Goal: Task Accomplishment & Management: Use online tool/utility

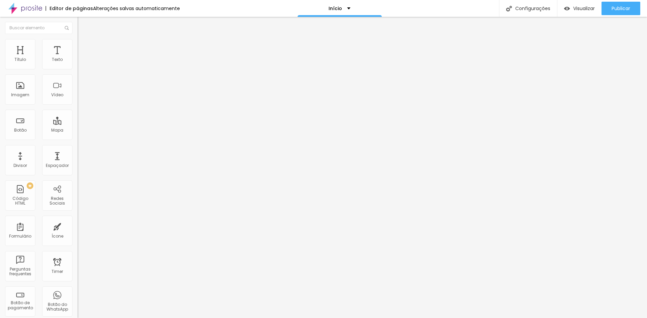
click at [77, 58] on span "Trocar imagem" at bounding box center [95, 55] width 37 height 6
click at [77, 41] on img at bounding box center [80, 42] width 6 height 6
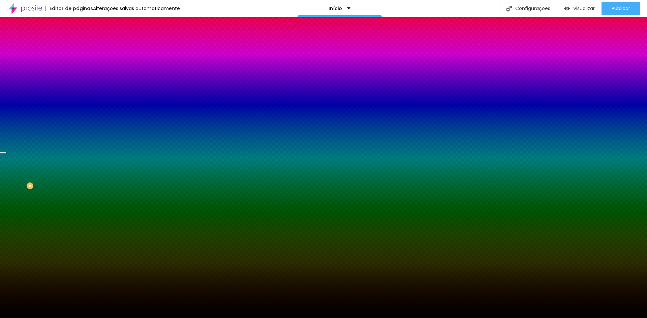
click at [77, 62] on span "Trocar imagem" at bounding box center [95, 59] width 37 height 6
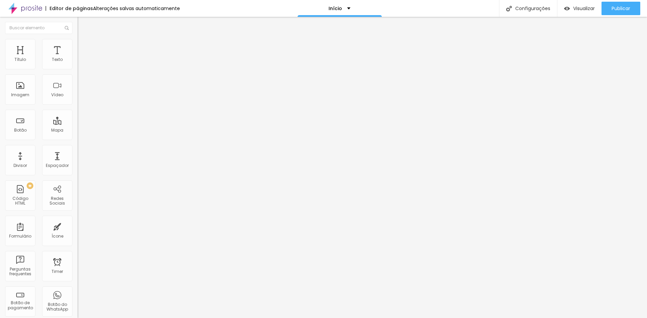
click at [77, 58] on span "Trocar imagem" at bounding box center [95, 55] width 37 height 6
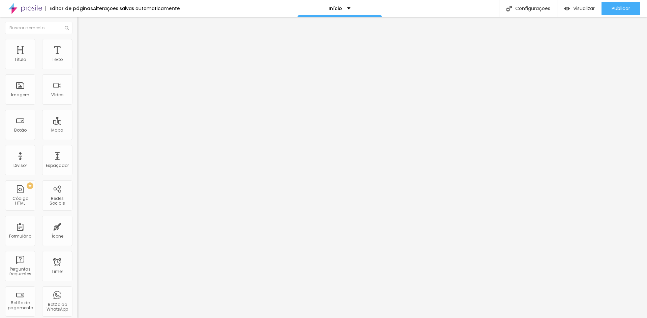
click at [77, 58] on span "Trocar imagem" at bounding box center [95, 55] width 37 height 6
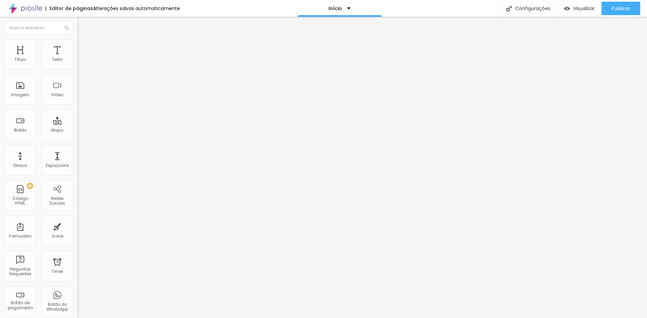
scroll to position [1366, 0]
click at [577, 6] on span "Visualizar" at bounding box center [584, 8] width 22 height 5
click at [77, 105] on span "Original" at bounding box center [85, 103] width 16 height 6
click at [94, 109] on span "16:9" at bounding box center [98, 107] width 8 height 6
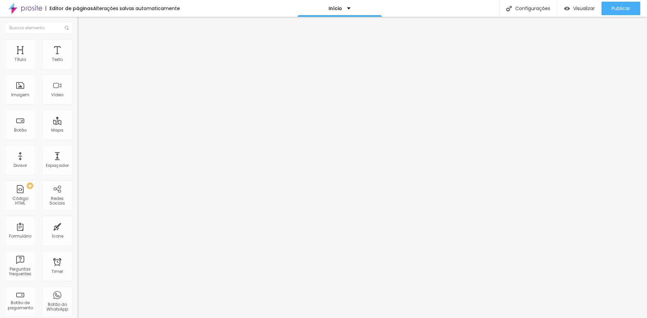
click at [77, 105] on span "16:9 Cinema" at bounding box center [90, 103] width 26 height 6
click at [77, 115] on div "Padrão 4:3" at bounding box center [115, 113] width 77 height 4
click at [99, 120] on span "1:1" at bounding box center [101, 117] width 4 height 6
click at [77, 124] on span "Original" at bounding box center [85, 121] width 16 height 6
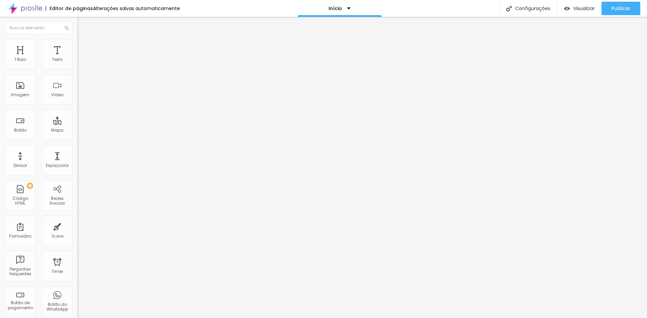
click at [77, 96] on img at bounding box center [79, 93] width 5 height 5
click at [77, 91] on img at bounding box center [79, 88] width 5 height 5
click at [77, 39] on img at bounding box center [80, 42] width 6 height 6
type input "95"
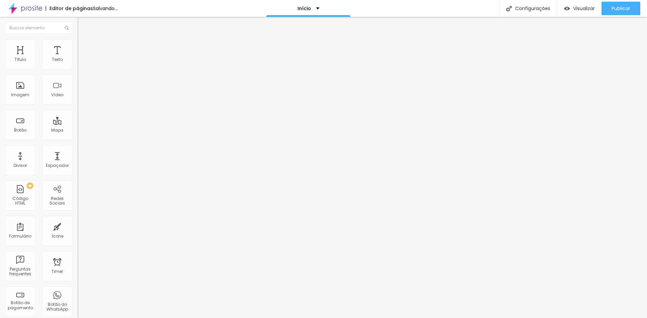
type input "90"
type input "85"
type input "80"
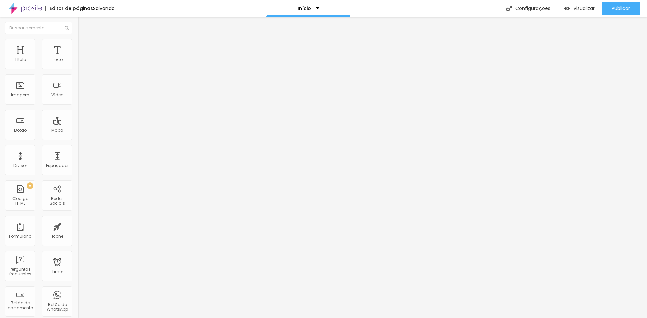
type input "80"
type input "75"
type input "70"
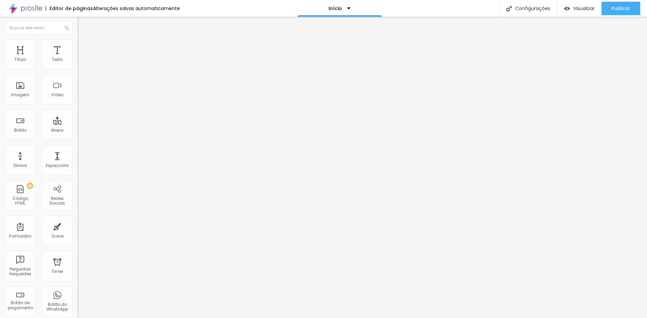
type input "65"
drag, startPoint x: 70, startPoint y: 72, endPoint x: 45, endPoint y: 73, distance: 25.6
type input "65"
click at [77, 69] on input "range" at bounding box center [98, 66] width 43 height 5
click at [77, 58] on span "Trocar imagem" at bounding box center [95, 55] width 37 height 6
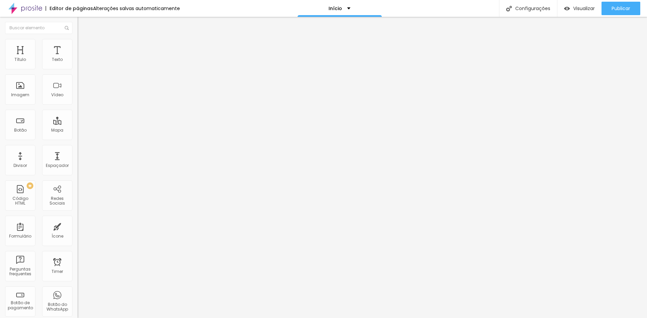
scroll to position [674, 0]
click at [77, 43] on img at bounding box center [80, 42] width 6 height 6
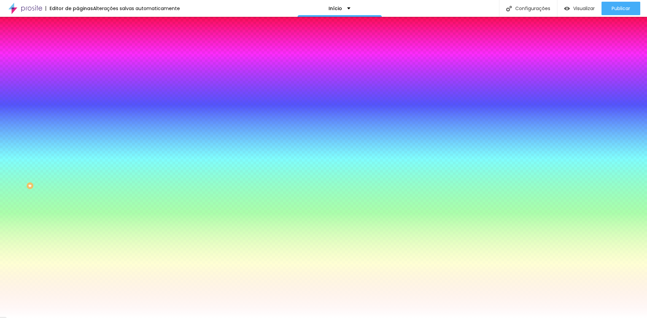
click at [77, 46] on img at bounding box center [80, 49] width 6 height 6
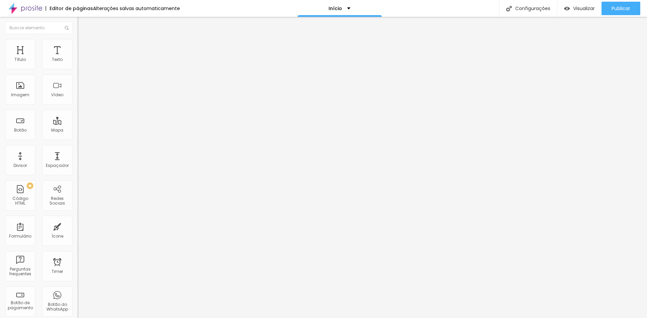
click at [77, 38] on img at bounding box center [80, 35] width 6 height 6
click at [84, 46] on span "Estilo" at bounding box center [89, 44] width 10 height 6
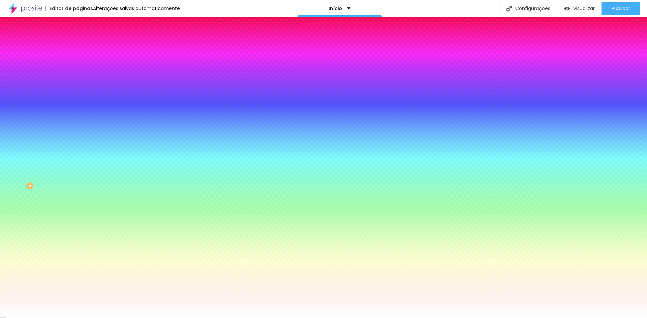
click at [84, 47] on span "Avançado" at bounding box center [95, 50] width 22 height 6
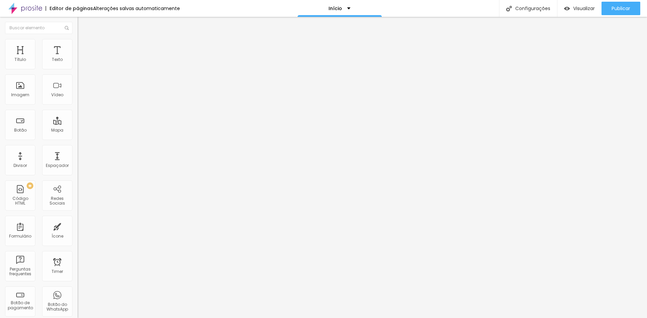
click at [77, 140] on img at bounding box center [79, 142] width 5 height 5
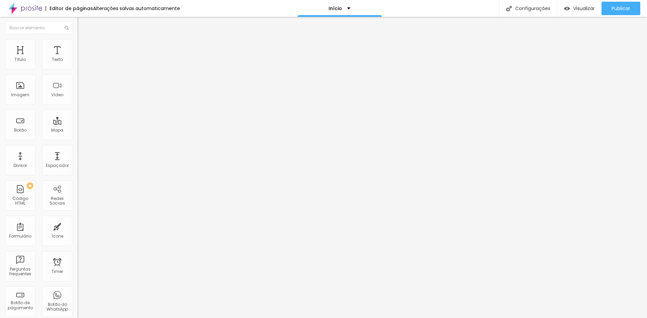
drag, startPoint x: 35, startPoint y: 238, endPoint x: 38, endPoint y: 250, distance: 12.8
click at [77, 238] on div "Editar Redes Sociais Conteúdo Estilo Avançado Instagram Rede social Instagram E…" at bounding box center [115, 167] width 77 height 301
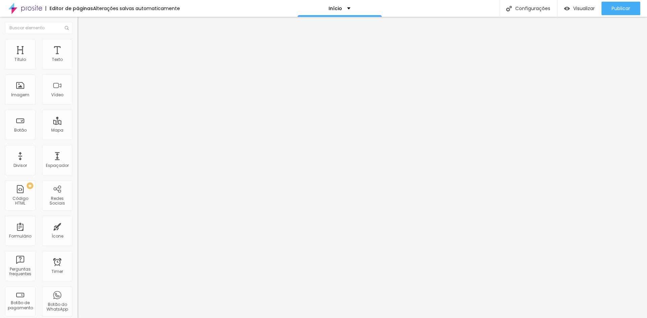
click at [77, 43] on img at bounding box center [80, 42] width 6 height 6
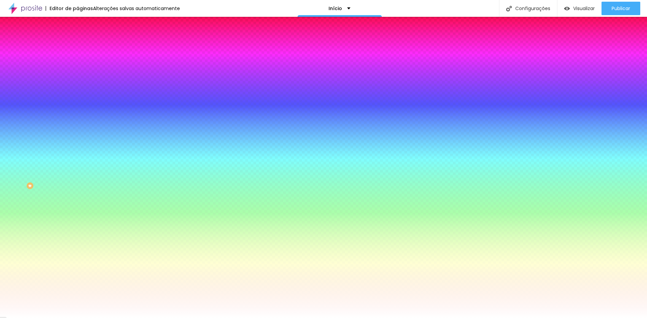
click at [77, 46] on li "Avançado" at bounding box center [115, 49] width 77 height 7
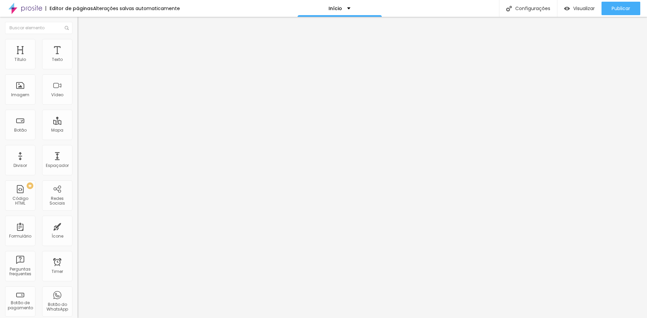
click at [77, 23] on button "Editar Coluna" at bounding box center [115, 24] width 77 height 15
click at [77, 63] on input "Alboom Brasil" at bounding box center [117, 60] width 81 height 7
drag, startPoint x: 47, startPoint y: 72, endPoint x: 0, endPoint y: 67, distance: 47.1
click at [77, 67] on div "Endereço Alboom Brasil Alinhamento 15 Zoom" at bounding box center [115, 120] width 77 height 135
drag, startPoint x: 37, startPoint y: 73, endPoint x: 55, endPoint y: 72, distance: 17.9
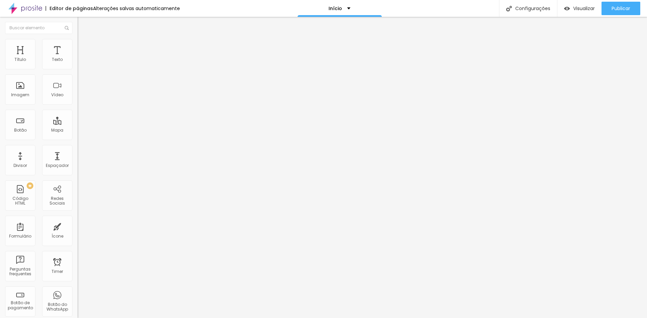
click at [77, 63] on input "Vinícius Lopes ]\|" at bounding box center [117, 60] width 81 height 7
type input "[PERSON_NAME] | Fotografia"
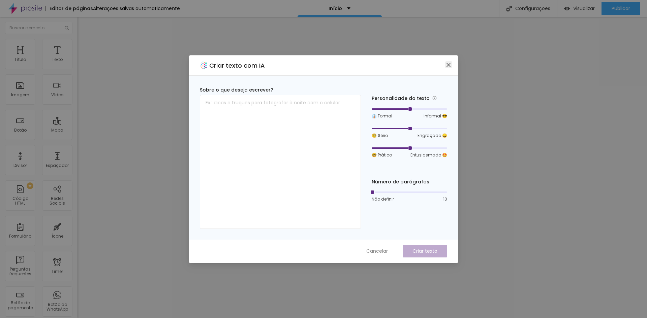
click at [449, 65] on icon "close" at bounding box center [448, 65] width 4 height 4
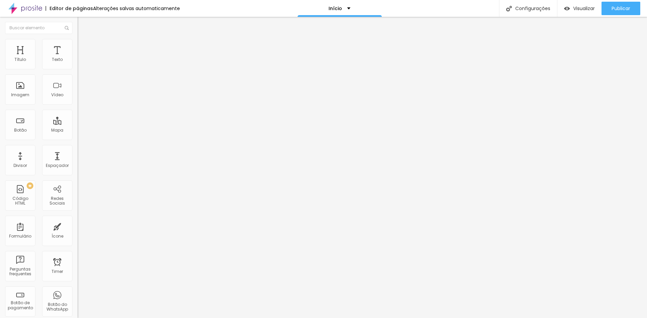
click at [77, 46] on img at bounding box center [80, 49] width 6 height 6
click at [77, 253] on div "Editar Coluna Conteúdo Estilo Avançado 20 px Espaçamento Interno ID Html Classe…" at bounding box center [115, 167] width 77 height 301
click at [84, 40] on span "Conteúdo" at bounding box center [94, 37] width 21 height 6
click at [77, 22] on button "Editar Coluna" at bounding box center [115, 24] width 77 height 15
click at [83, 24] on img "button" at bounding box center [85, 24] width 5 height 5
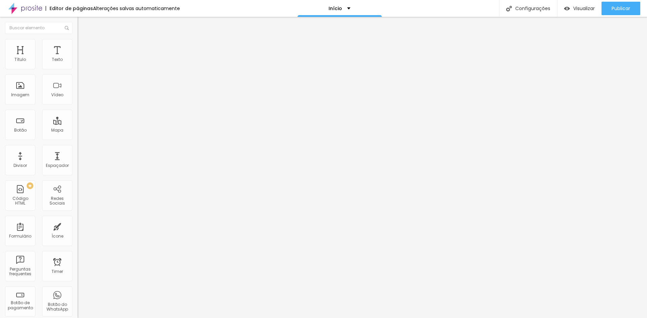
click at [77, 29] on button "Editar Coluna" at bounding box center [115, 24] width 77 height 15
click at [12, 93] on div "Imagem" at bounding box center [20, 95] width 18 height 5
click at [77, 43] on ul "Conteúdo Estilo Avançado" at bounding box center [115, 42] width 77 height 20
click at [77, 42] on li "Estilo" at bounding box center [115, 42] width 77 height 7
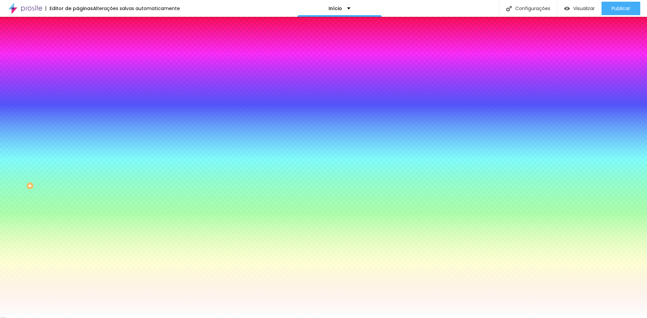
click at [77, 64] on button "Voltar ao padrão" at bounding box center [100, 61] width 46 height 8
click at [77, 57] on div "Cor de fundo" at bounding box center [115, 55] width 77 height 4
click at [77, 46] on li "Avançado" at bounding box center [115, 49] width 77 height 7
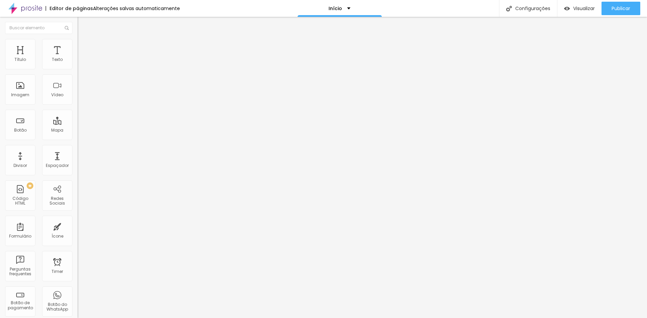
click at [83, 25] on img "button" at bounding box center [85, 24] width 5 height 5
drag, startPoint x: 9, startPoint y: 24, endPoint x: 6, endPoint y: 24, distance: 3.4
click at [83, 24] on img "button" at bounding box center [85, 24] width 5 height 5
click at [83, 25] on img "button" at bounding box center [85, 24] width 5 height 5
drag, startPoint x: 15, startPoint y: 48, endPoint x: 15, endPoint y: 33, distance: 15.2
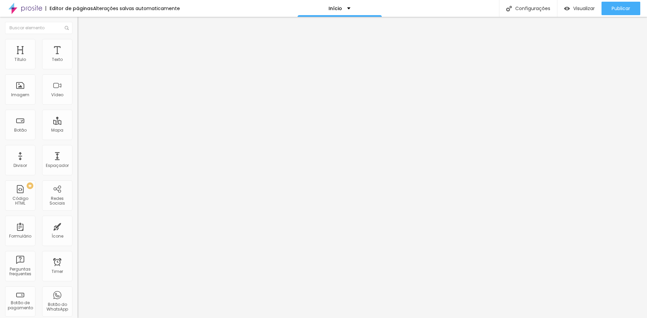
click at [77, 39] on li "Conteúdo" at bounding box center [115, 35] width 77 height 7
click at [83, 25] on img "button" at bounding box center [85, 24] width 5 height 5
click at [77, 46] on img at bounding box center [80, 49] width 6 height 6
click at [77, 61] on span "Completo" at bounding box center [87, 59] width 21 height 6
click at [77, 65] on span "Encaixotado" at bounding box center [90, 63] width 26 height 6
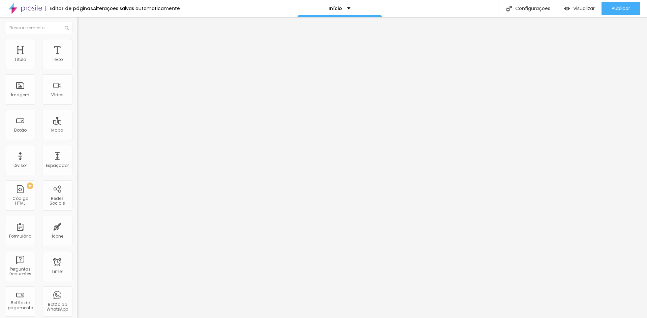
click at [77, 61] on span "Encaixotado" at bounding box center [90, 59] width 26 height 6
drag, startPoint x: 66, startPoint y: 65, endPoint x: 55, endPoint y: 70, distance: 12.4
click at [77, 61] on span "Encaixotado" at bounding box center [90, 59] width 26 height 6
click at [77, 72] on span "Completo" at bounding box center [87, 69] width 21 height 6
click at [77, 37] on ul "Conteúdo Estilo Avançado" at bounding box center [115, 42] width 77 height 20
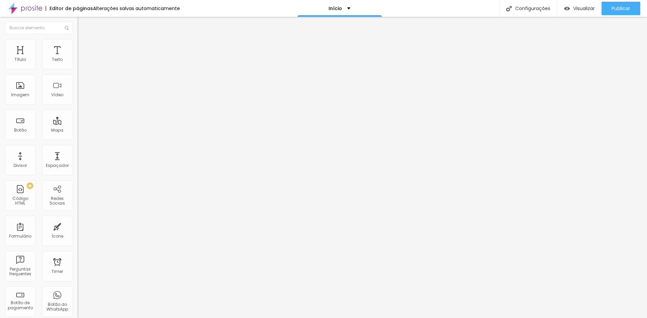
click at [77, 39] on img at bounding box center [80, 42] width 6 height 6
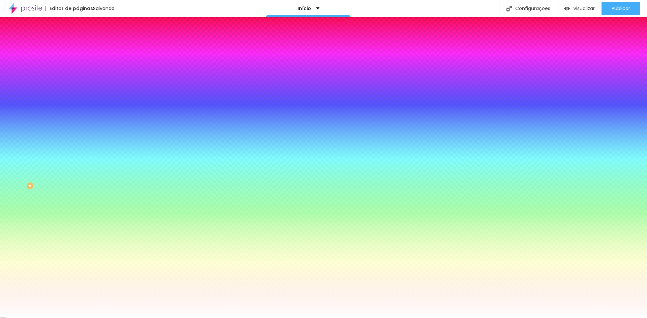
click at [77, 46] on img at bounding box center [80, 49] width 6 height 6
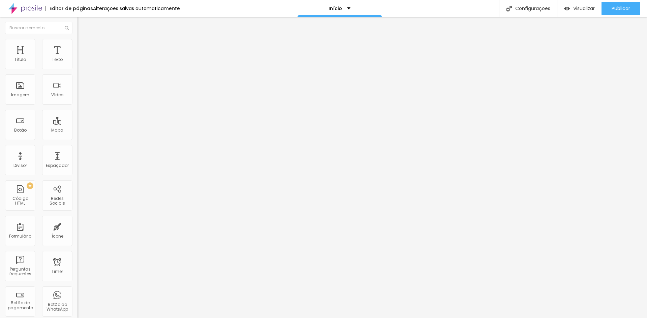
click at [84, 40] on span "Conteúdo" at bounding box center [94, 37] width 21 height 6
click at [77, 41] on img at bounding box center [80, 42] width 6 height 6
click at [77, 42] on ul "Conteúdo Estilo Avançado" at bounding box center [115, 42] width 77 height 20
click at [77, 42] on li "Estilo" at bounding box center [115, 42] width 77 height 7
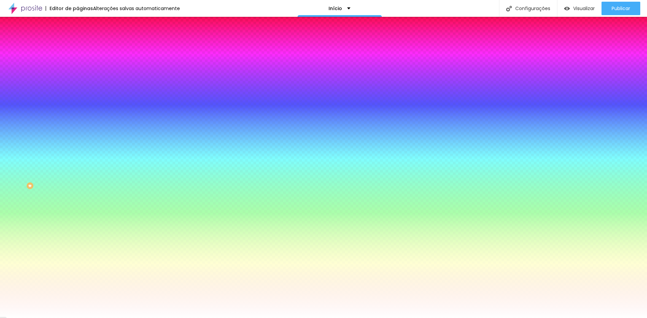
click at [77, 61] on div "Trocar imagem" at bounding box center [115, 59] width 77 height 5
click at [77, 62] on span "Trocar imagem" at bounding box center [95, 59] width 37 height 6
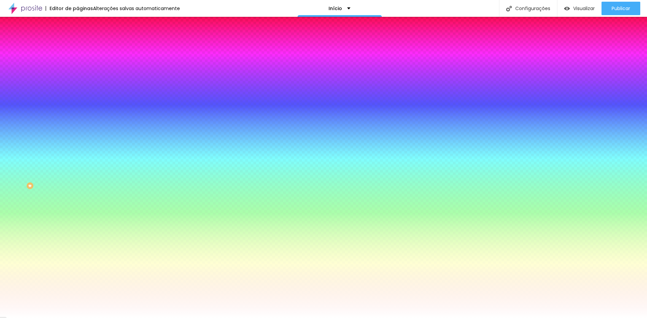
click at [77, 38] on img at bounding box center [80, 35] width 6 height 6
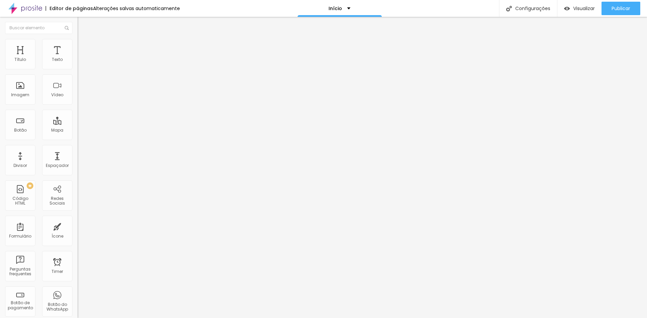
click at [77, 39] on img at bounding box center [80, 42] width 6 height 6
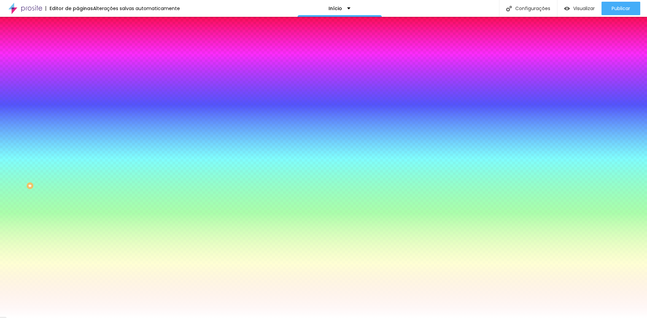
click at [77, 39] on li "Conteúdo" at bounding box center [115, 35] width 77 height 7
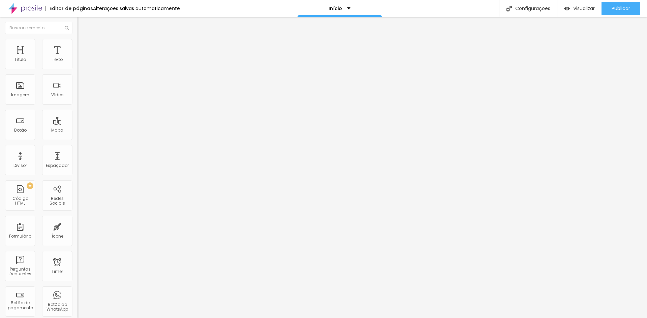
click at [77, 64] on div "Modo Completo Encaixotado Completo" at bounding box center [115, 62] width 77 height 19
click at [77, 61] on span "Completo" at bounding box center [87, 59] width 21 height 6
click at [77, 42] on li "Estilo" at bounding box center [115, 42] width 77 height 7
click at [77, 44] on li "Estilo" at bounding box center [115, 42] width 77 height 7
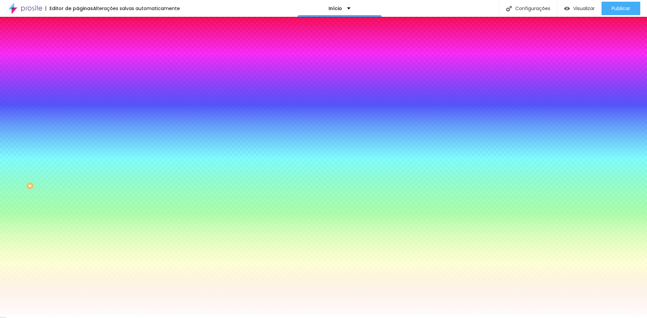
click at [77, 46] on li "Avançado" at bounding box center [115, 49] width 77 height 7
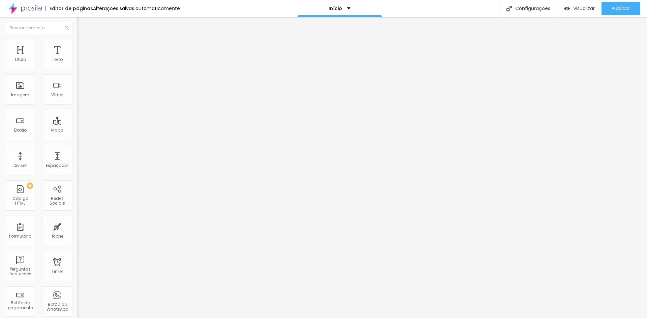
type input "45"
type input "40"
type input "30"
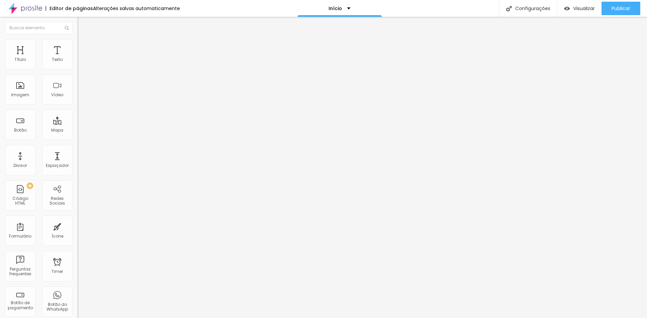
type input "30"
type input "35"
type input "40"
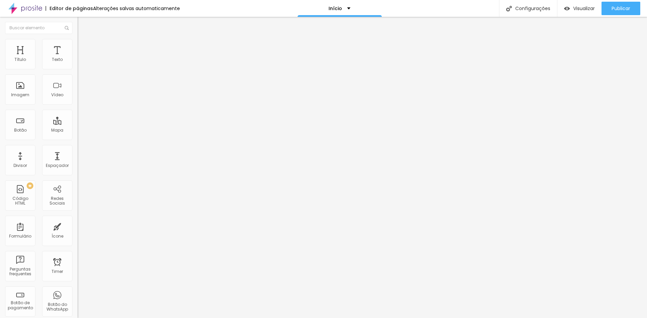
type input "45"
type input "50"
drag, startPoint x: 46, startPoint y: 65, endPoint x: 57, endPoint y: 67, distance: 11.0
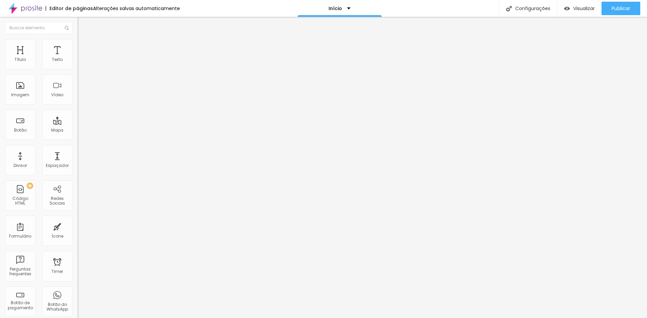
click at [77, 131] on input "range" at bounding box center [98, 133] width 43 height 5
click at [77, 44] on li "Estilo" at bounding box center [115, 42] width 77 height 7
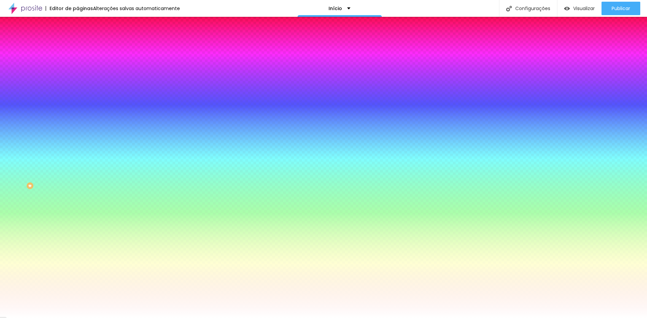
click at [84, 40] on span "Conteúdo" at bounding box center [94, 37] width 21 height 6
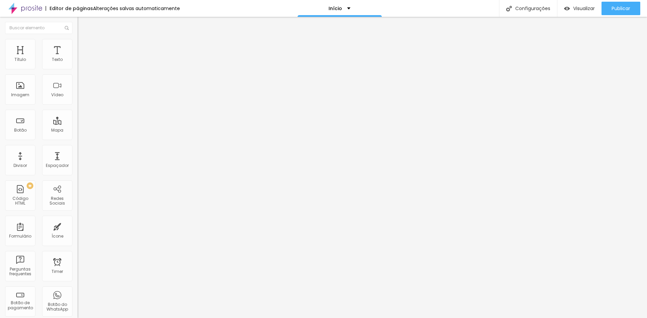
click at [77, 67] on img at bounding box center [79, 64] width 5 height 5
click at [77, 61] on img at bounding box center [79, 59] width 5 height 5
click at [77, 46] on img at bounding box center [80, 49] width 6 height 6
drag, startPoint x: 48, startPoint y: 115, endPoint x: 68, endPoint y: 113, distance: 20.3
click at [77, 116] on div "Editar Coluna Conteúdo Estilo Avançado Alinhamento" at bounding box center [115, 167] width 77 height 301
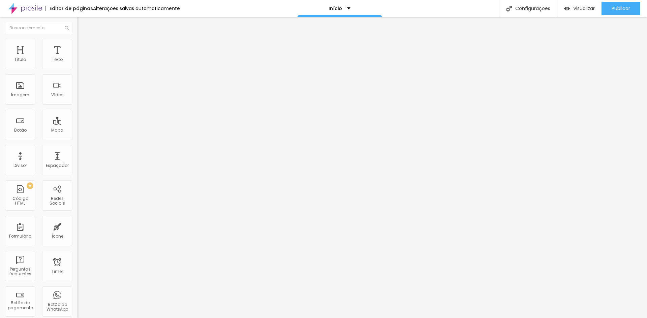
click at [77, 61] on span "Completo" at bounding box center [87, 59] width 21 height 6
click at [77, 41] on img at bounding box center [80, 42] width 6 height 6
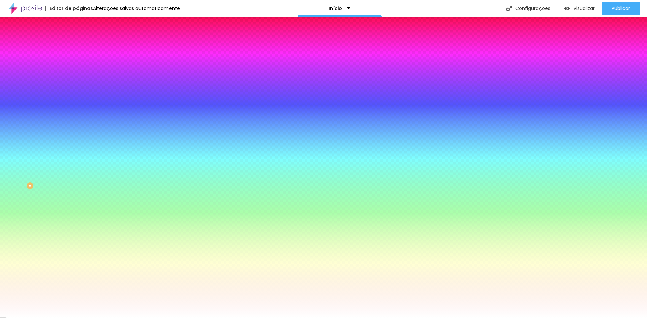
click at [107, 106] on span "DESATIVADO" at bounding box center [119, 104] width 25 height 4
click at [80, 119] on icon "button" at bounding box center [82, 117] width 4 height 4
click at [64, 318] on div at bounding box center [323, 318] width 647 height 0
click at [80, 112] on icon "button" at bounding box center [82, 109] width 5 height 5
click at [77, 46] on li "Avançado" at bounding box center [115, 49] width 77 height 7
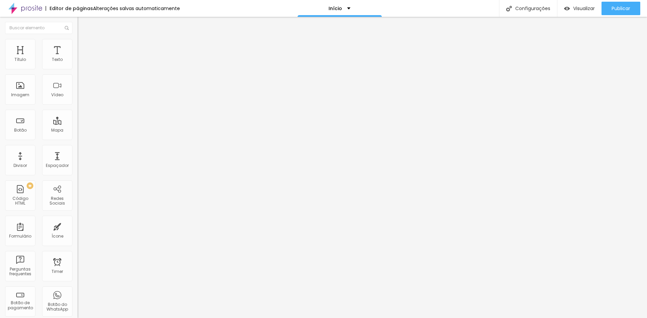
click at [34, 11] on img at bounding box center [25, 8] width 34 height 17
click at [335, 4] on div "Início" at bounding box center [339, 8] width 84 height 17
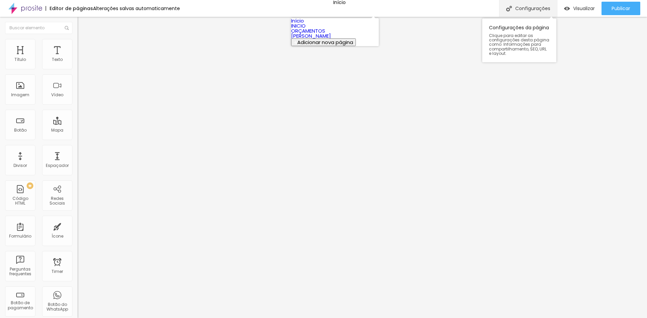
click at [534, 5] on div "Configurações" at bounding box center [528, 8] width 58 height 17
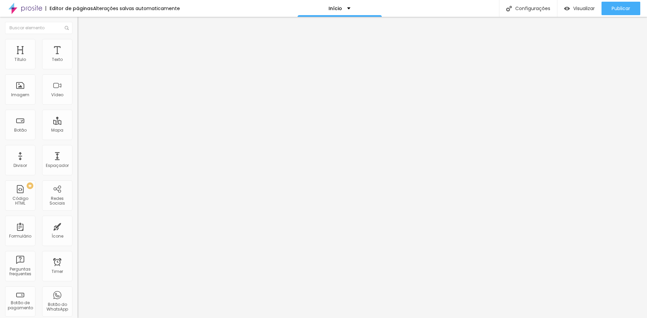
click at [162, 8] on div "Alterações salvas automaticamente" at bounding box center [136, 8] width 87 height 5
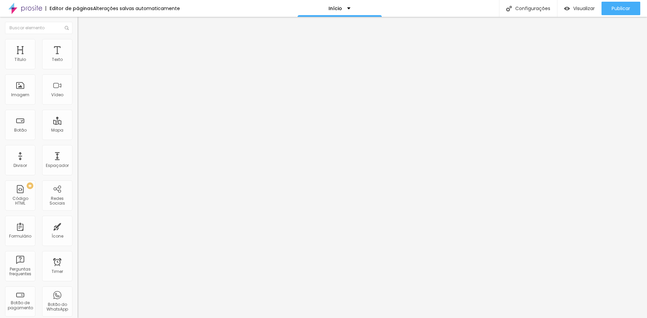
click at [585, 3] on div "Visualizar" at bounding box center [579, 8] width 31 height 13
click at [77, 45] on li "Estilo" at bounding box center [115, 42] width 77 height 7
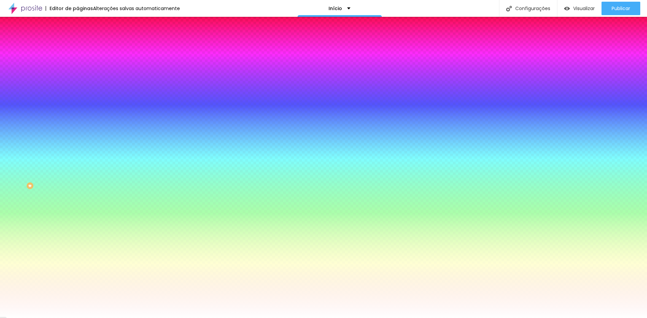
click at [77, 62] on span "Trocar imagem" at bounding box center [95, 59] width 37 height 6
click at [84, 40] on span "Conteúdo" at bounding box center [94, 37] width 21 height 6
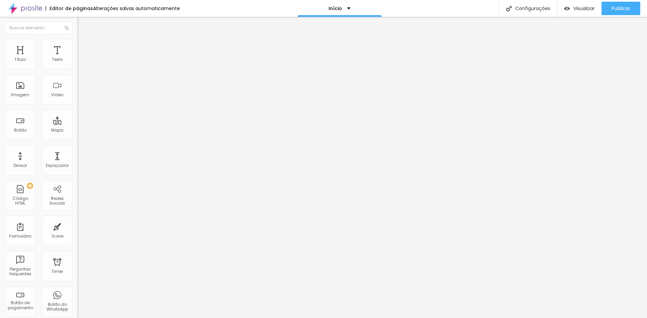
click at [77, 62] on div "Modo Completo Encaixotado Completo" at bounding box center [115, 62] width 77 height 19
click at [77, 61] on span "Completo" at bounding box center [87, 59] width 21 height 6
click at [77, 65] on span "Encaixotado" at bounding box center [90, 63] width 26 height 6
click at [77, 42] on li "Estilo" at bounding box center [115, 42] width 77 height 7
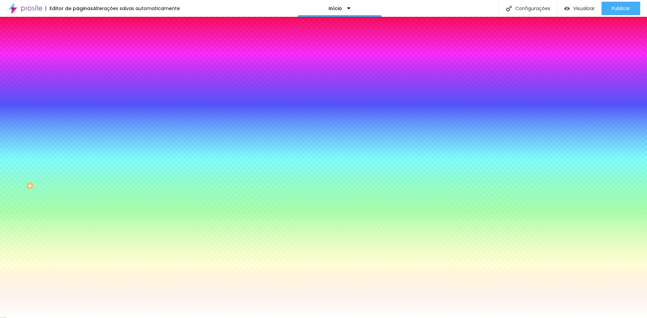
click at [77, 61] on div "Trocar imagem" at bounding box center [115, 59] width 77 height 5
click at [77, 70] on span "Parallax" at bounding box center [85, 67] width 17 height 6
click at [77, 74] on span "Nenhum" at bounding box center [86, 71] width 18 height 6
click at [77, 81] on span "Parallax" at bounding box center [85, 78] width 17 height 6
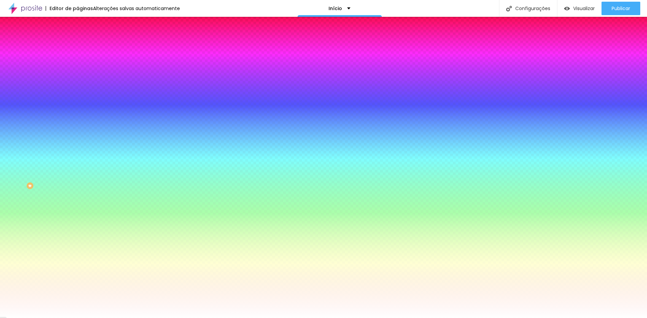
click at [77, 46] on img at bounding box center [80, 49] width 6 height 6
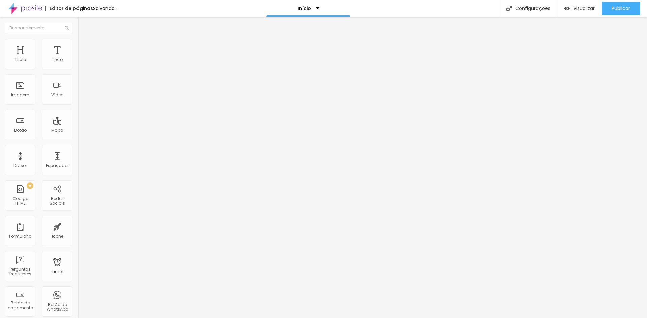
click at [77, 39] on li "Conteúdo" at bounding box center [115, 35] width 77 height 7
click at [77, 42] on ul "Conteúdo Estilo Avançado" at bounding box center [115, 42] width 77 height 20
click at [77, 42] on img at bounding box center [80, 42] width 6 height 6
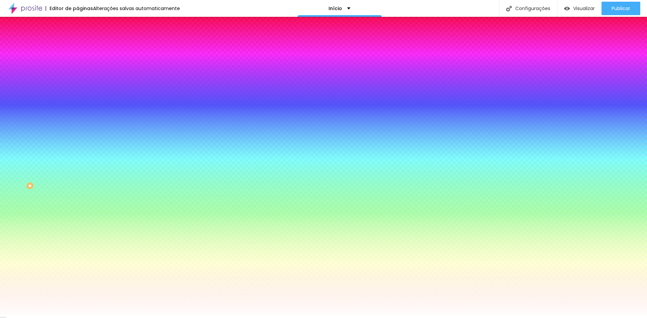
click at [77, 46] on img at bounding box center [80, 49] width 6 height 6
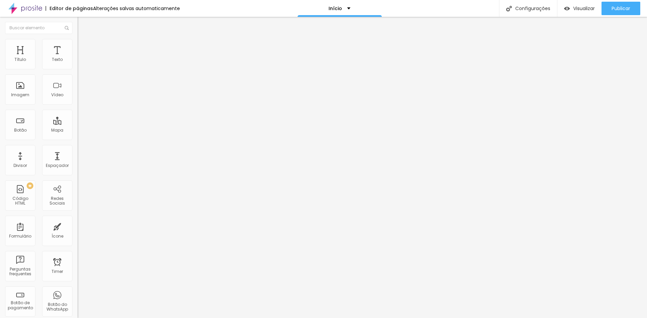
type input "18"
type input "23"
type input "28"
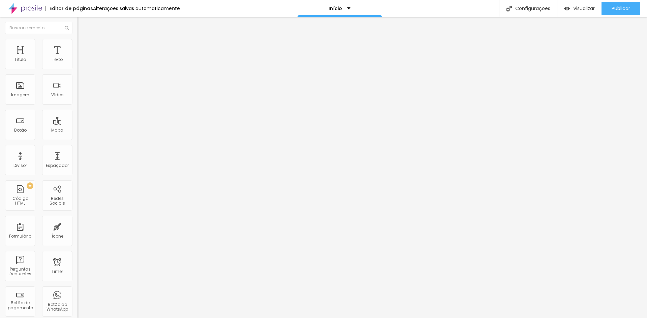
type input "28"
type input "34"
type input "39"
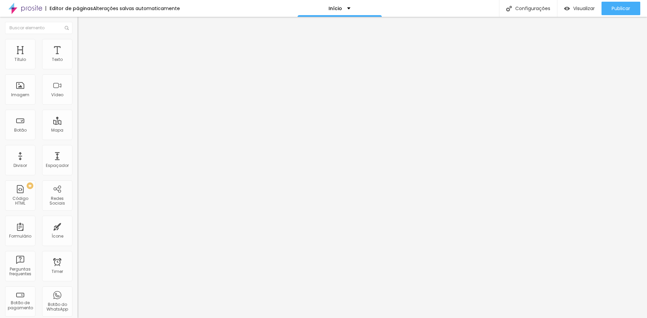
type input "144"
type input "181"
type input "197"
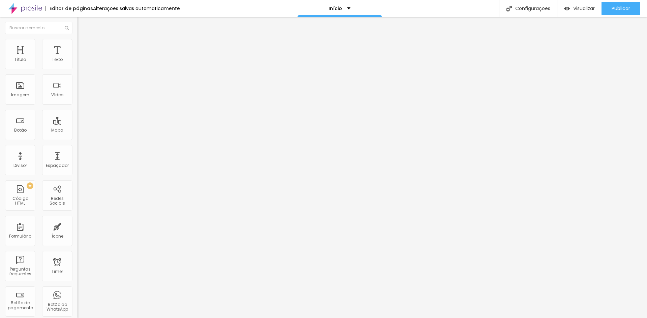
type input "197"
type input "202"
type input "208"
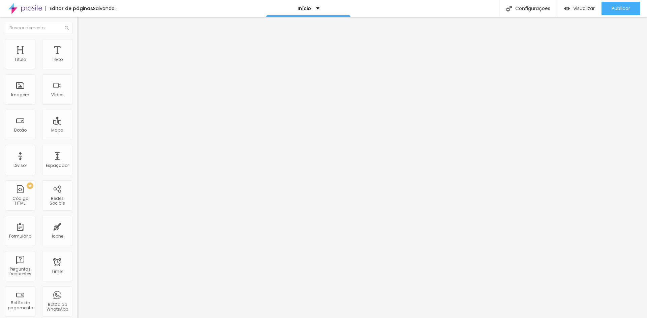
type input "218"
type input "260"
type input "292"
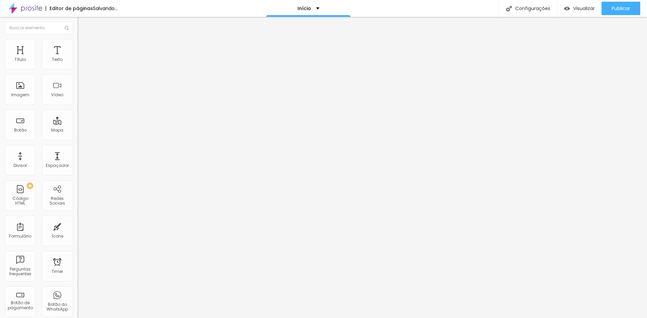
type input "292"
type input "318"
type input "324"
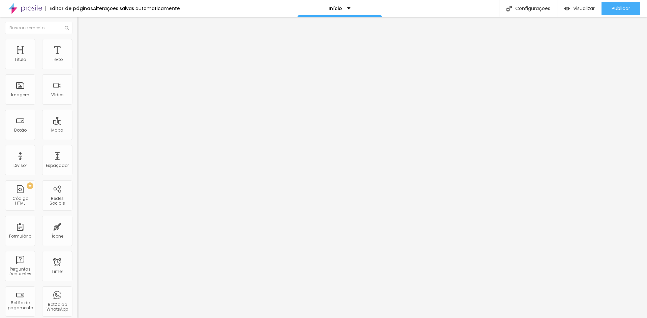
type input "329"
type input "334"
type input "339"
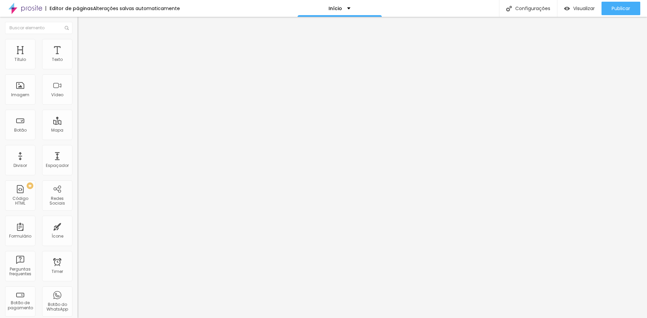
type input "339"
type input "345"
type input "360"
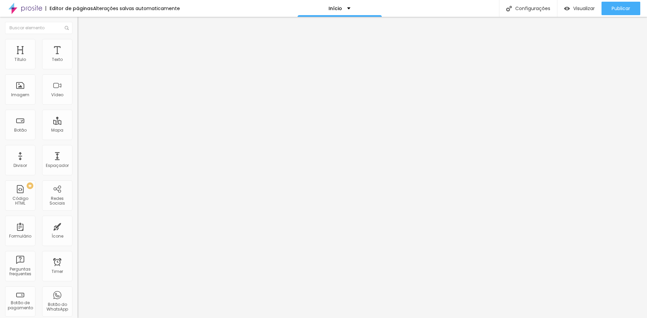
type input "392"
type input "413"
type input "434"
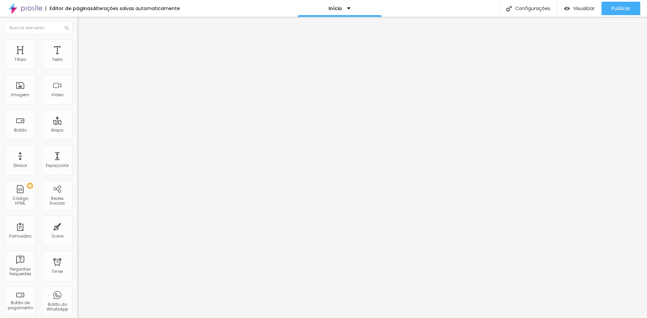
type input "434"
type input "455"
type input "461"
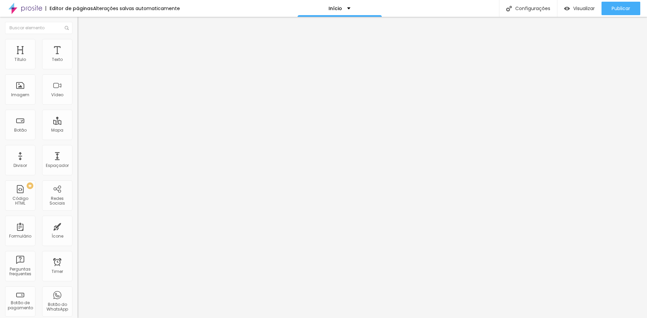
type input "466"
type input "471"
type input "492"
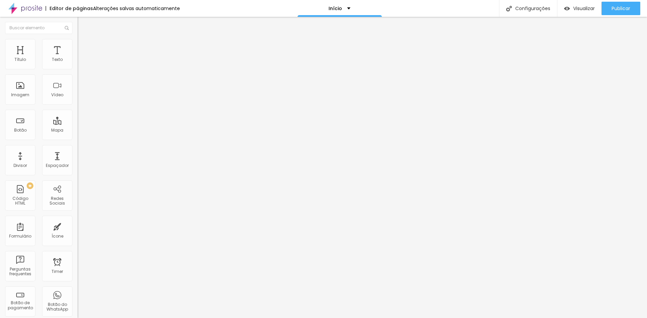
type input "492"
type input "500"
type input "450"
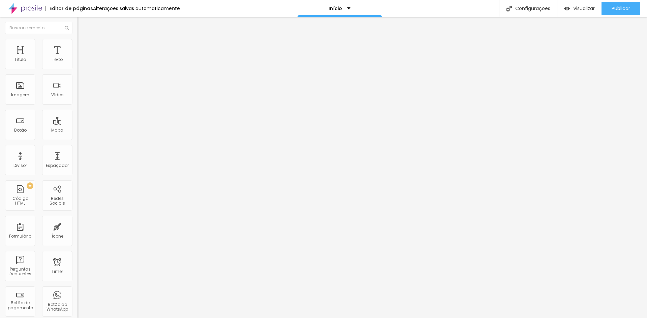
type input "160"
type input "65"
type input "28"
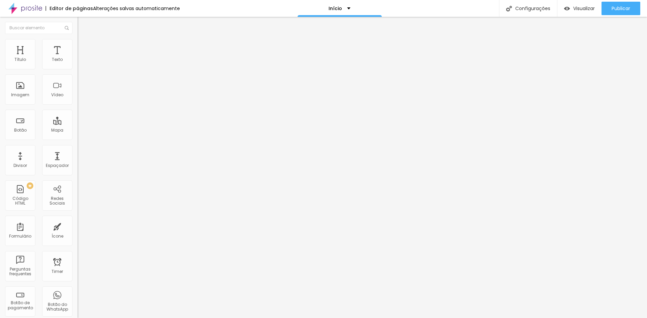
type input "28"
type input "2"
type input "0"
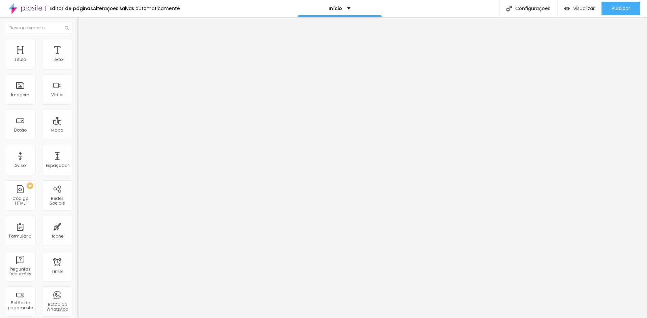
type input "2"
type input "150"
type input "239"
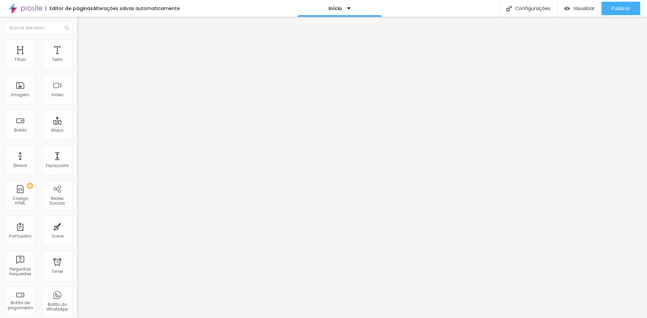
type input "239"
type input "255"
type input "276"
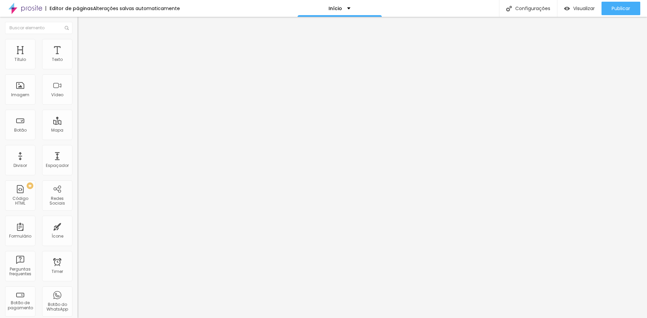
type input "334"
type input "403"
type input "445"
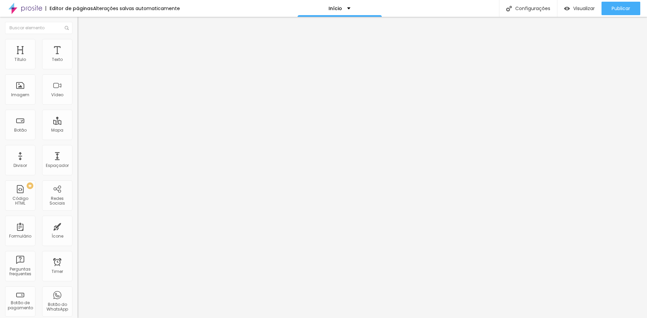
type input "445"
type input "471"
type input "492"
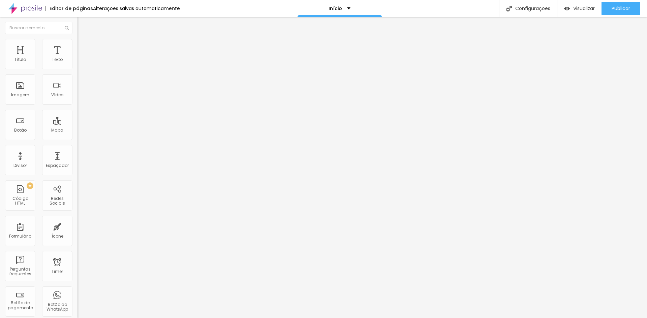
type input "500"
drag, startPoint x: 15, startPoint y: 79, endPoint x: 77, endPoint y: 98, distance: 64.6
click at [77, 226] on input "range" at bounding box center [98, 228] width 43 height 5
type input "497"
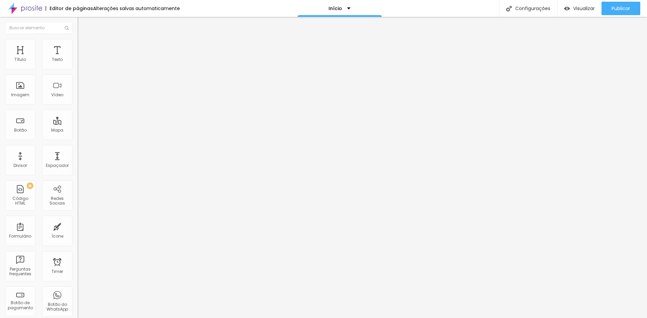
type input "497"
type input "392"
type input "44"
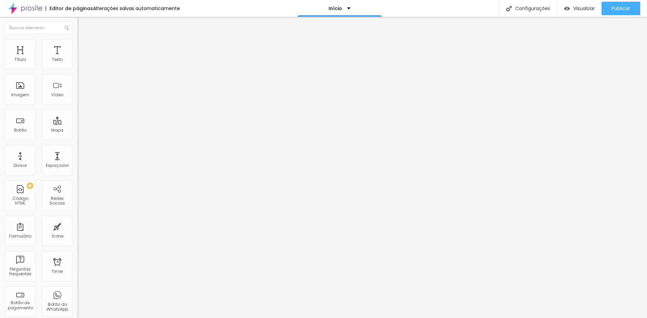
type input "0"
drag, startPoint x: 47, startPoint y: 80, endPoint x: 0, endPoint y: 78, distance: 47.5
type input "0"
click at [77, 226] on input "range" at bounding box center [98, 228] width 43 height 5
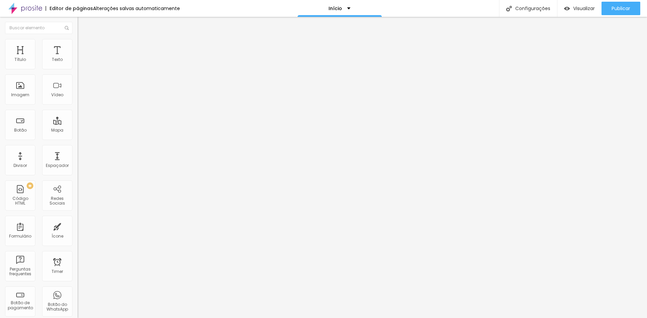
click at [77, 40] on img at bounding box center [80, 42] width 6 height 6
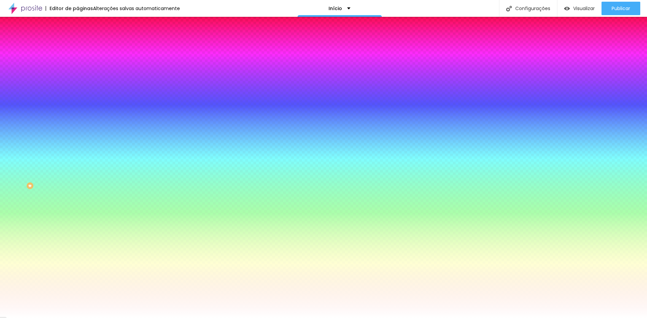
click at [77, 62] on span "Trocar imagem" at bounding box center [95, 59] width 37 height 6
click at [77, 20] on button "Editar Seção" at bounding box center [115, 24] width 77 height 15
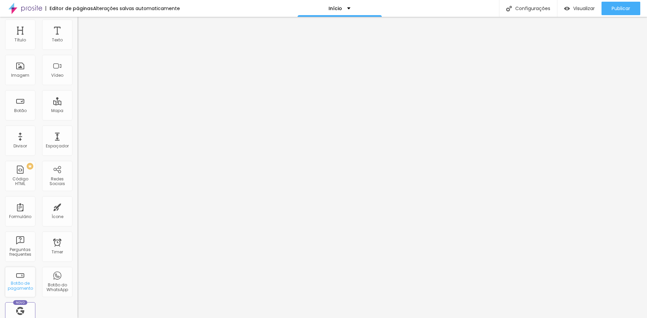
scroll to position [0, 0]
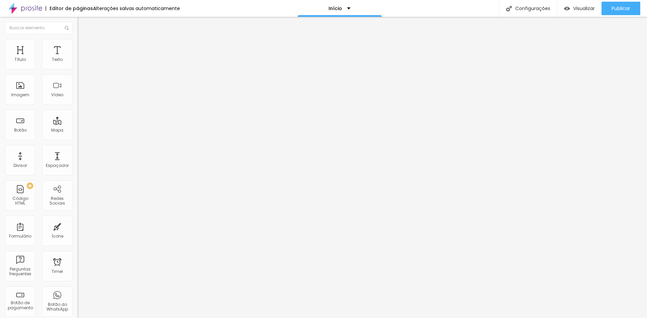
click at [34, 6] on img at bounding box center [25, 8] width 34 height 17
click at [77, 58] on span "Trocar imagem" at bounding box center [95, 55] width 37 height 6
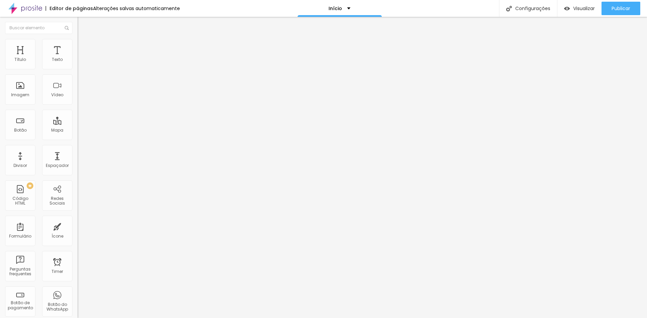
click at [77, 58] on span "Trocar imagem" at bounding box center [95, 55] width 37 height 6
click at [77, 105] on span "1:1 Quadrado" at bounding box center [90, 103] width 27 height 6
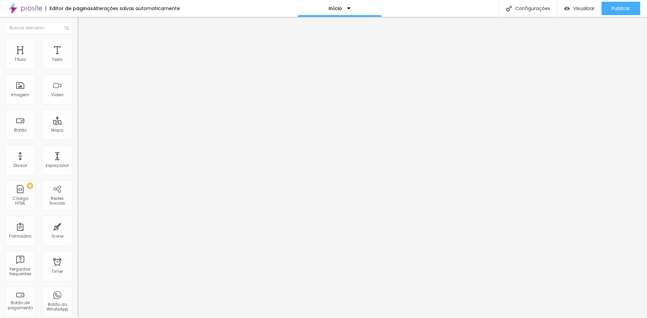
click at [77, 114] on span "Padrão" at bounding box center [84, 111] width 15 height 6
click at [77, 109] on span "Cinema" at bounding box center [85, 107] width 17 height 6
click at [77, 124] on span "Original" at bounding box center [85, 121] width 16 height 6
click at [77, 118] on span "Quadrado" at bounding box center [88, 115] width 22 height 6
click at [77, 85] on img at bounding box center [79, 83] width 5 height 5
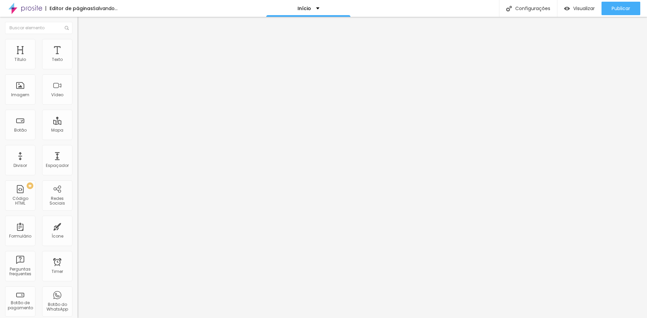
click at [77, 91] on img at bounding box center [79, 88] width 5 height 5
click at [77, 58] on span "Trocar imagem" at bounding box center [95, 55] width 37 height 6
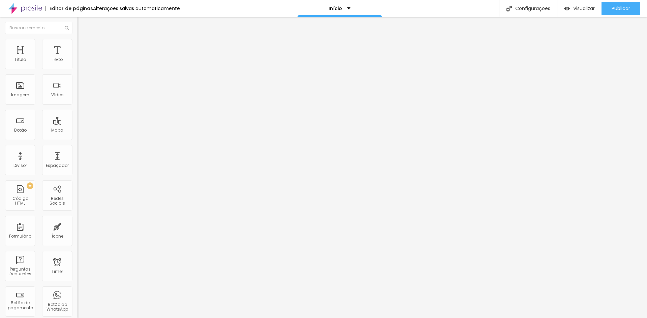
scroll to position [202, 0]
click at [77, 58] on span "Trocar imagem" at bounding box center [95, 55] width 37 height 6
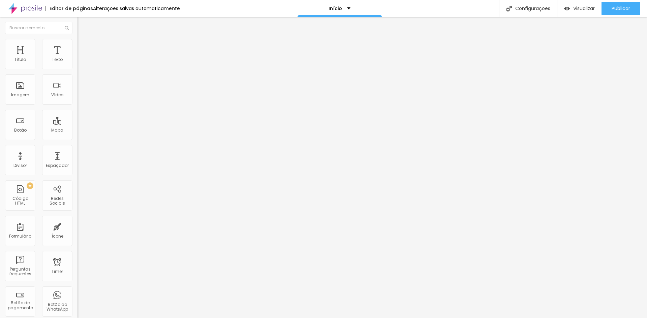
click at [77, 40] on img at bounding box center [80, 42] width 6 height 6
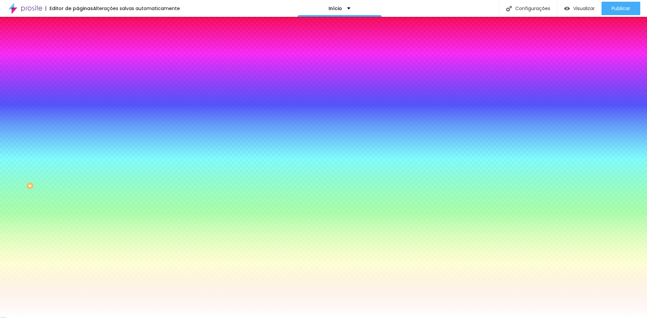
click at [77, 64] on div at bounding box center [115, 64] width 77 height 0
type input "#000000"
drag, startPoint x: 45, startPoint y: 109, endPoint x: 66, endPoint y: 139, distance: 36.3
click at [77, 139] on div "Editar Ícone Conteúdo Estilo Avançado Cor do icone Voltar ao padrão #000000 Cor…" at bounding box center [115, 167] width 77 height 301
type input "58"
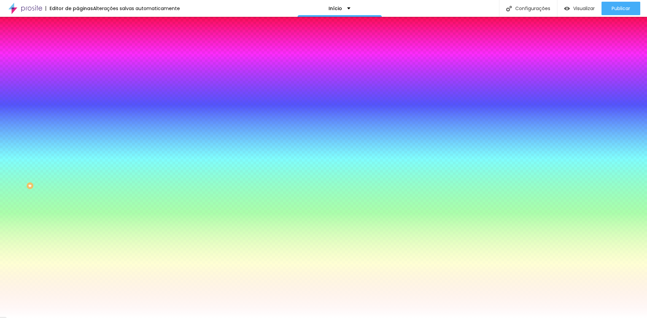
type input "58"
click at [77, 64] on div at bounding box center [115, 64] width 77 height 0
click at [43, 90] on div at bounding box center [323, 159] width 647 height 318
drag, startPoint x: 45, startPoint y: 103, endPoint x: 49, endPoint y: 85, distance: 18.8
click at [49, 85] on div at bounding box center [323, 159] width 647 height 318
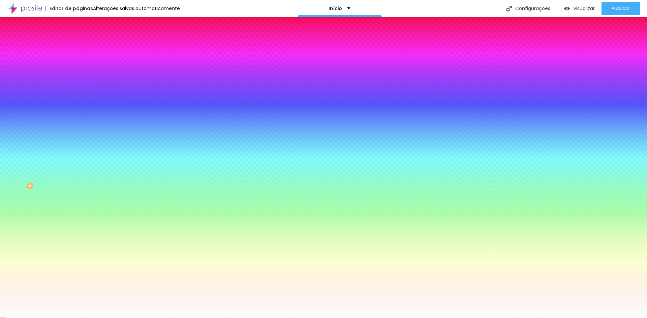
type input "#000000"
click at [77, 157] on div "Editar Ícone Conteúdo Estilo Avançado Cor do icone Voltar ao padrão #000000 Cor…" at bounding box center [115, 167] width 77 height 301
click at [80, 62] on icon "button" at bounding box center [82, 60] width 5 height 5
click at [77, 64] on button "Voltar ao padrão" at bounding box center [100, 61] width 46 height 8
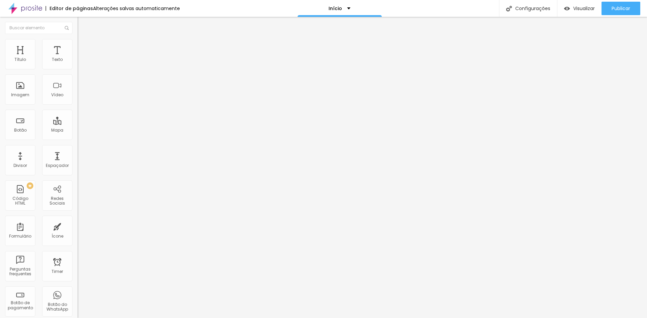
click at [77, 42] on img at bounding box center [80, 42] width 6 height 6
click at [84, 40] on span "Estilo" at bounding box center [89, 37] width 10 height 6
click at [77, 41] on li "Avançado" at bounding box center [115, 42] width 77 height 7
click at [77, 46] on img at bounding box center [80, 49] width 6 height 6
click at [84, 46] on span "Estilo" at bounding box center [89, 44] width 10 height 6
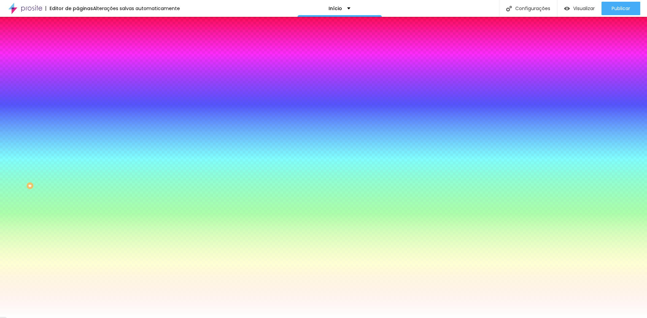
click at [77, 69] on input "#000000" at bounding box center [117, 67] width 81 height 7
click at [77, 64] on input "#000000" at bounding box center [117, 67] width 81 height 7
paste input "FAAD"
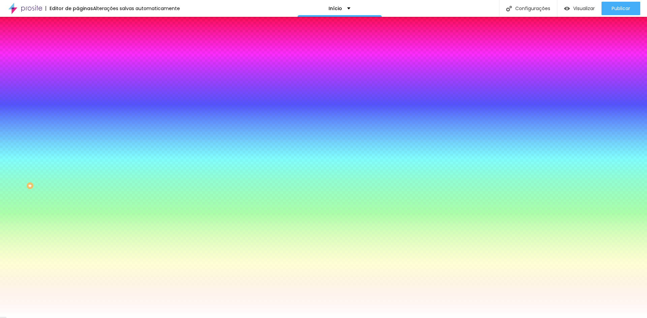
type input "#FAAD"
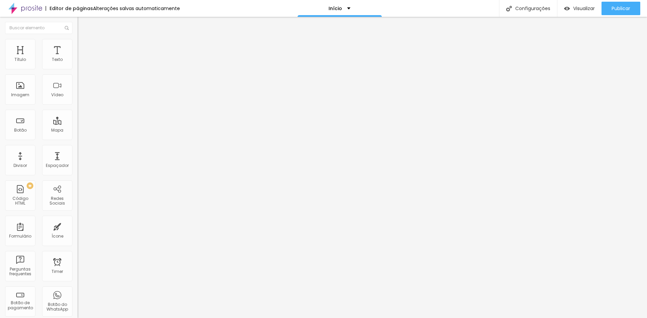
click at [83, 24] on img "button" at bounding box center [85, 24] width 5 height 5
click at [77, 39] on img at bounding box center [80, 42] width 6 height 6
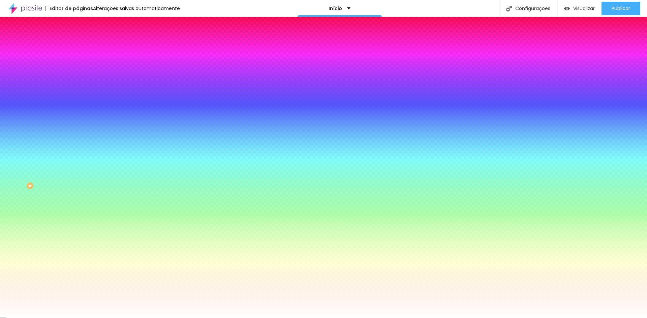
click at [77, 67] on input "#000000" at bounding box center [117, 67] width 81 height 7
paste input "F2C189"
type input "#F2C189"
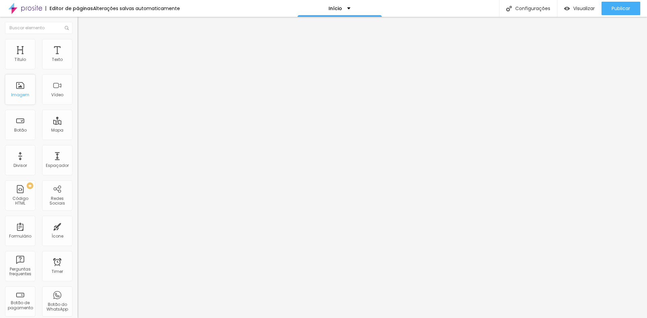
click at [14, 79] on div "Imagem" at bounding box center [20, 89] width 30 height 30
click at [77, 57] on div "Trocar imagem" at bounding box center [115, 55] width 77 height 5
click at [77, 58] on span "Trocar imagem" at bounding box center [95, 55] width 37 height 6
